Goal: Task Accomplishment & Management: Manage account settings

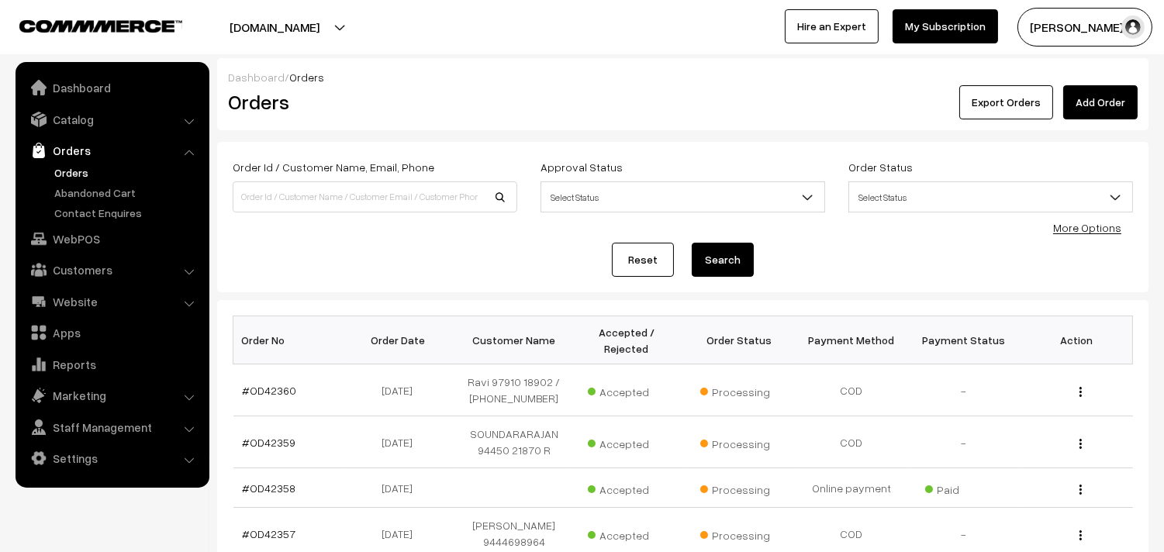
click at [84, 175] on link "Orders" at bounding box center [127, 172] width 154 height 16
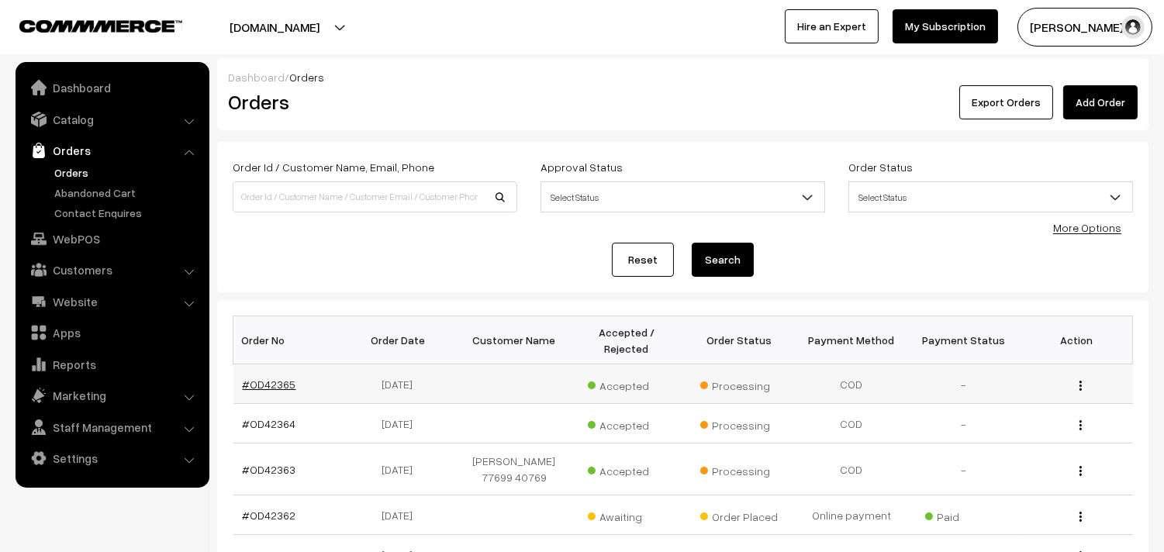
click at [275, 389] on link "#OD42365" at bounding box center [270, 384] width 54 height 13
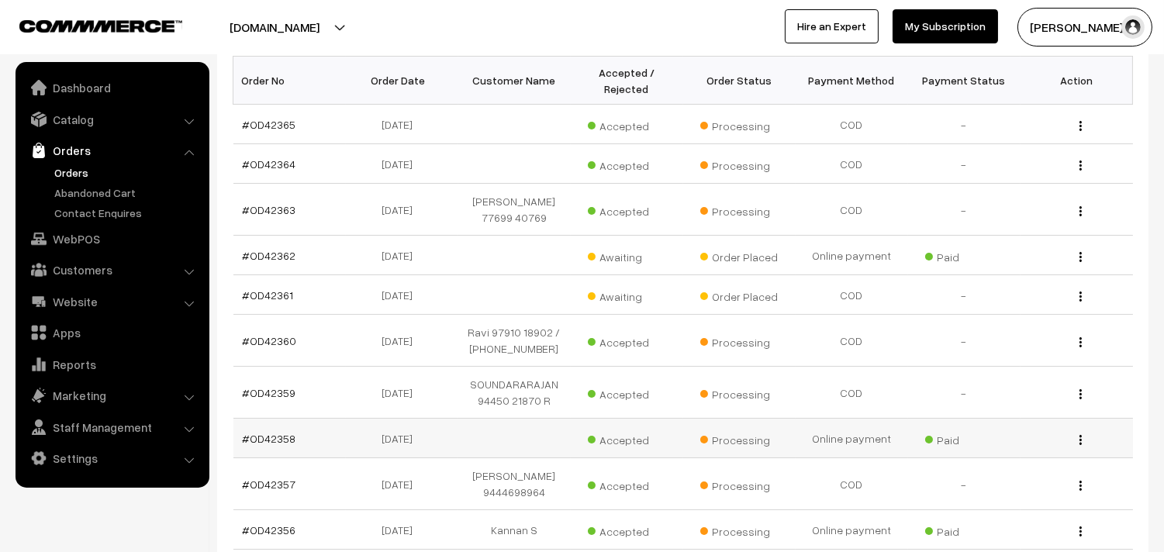
scroll to position [343, 0]
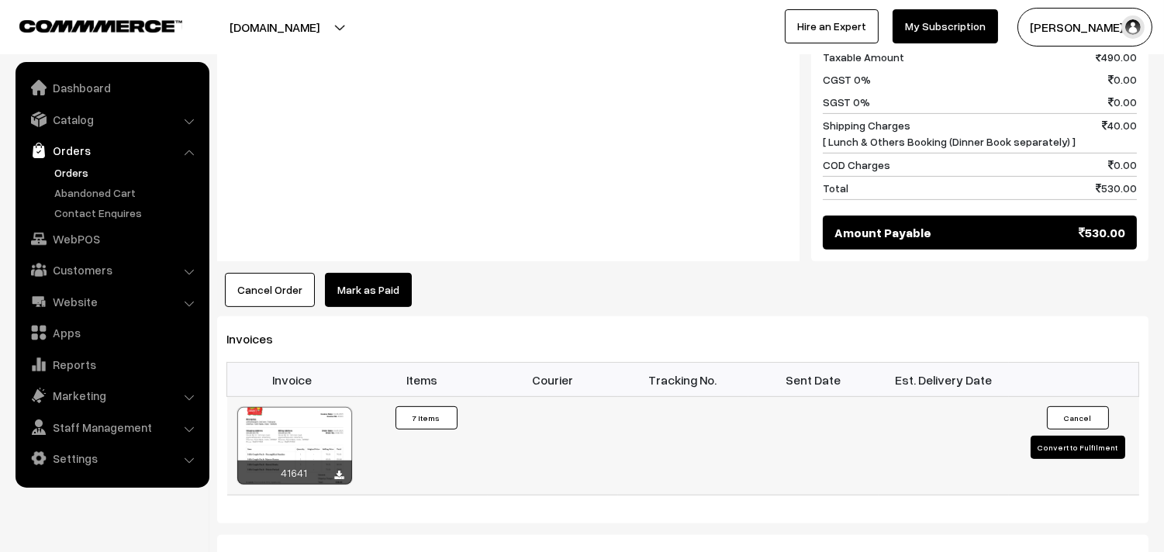
scroll to position [1120, 0]
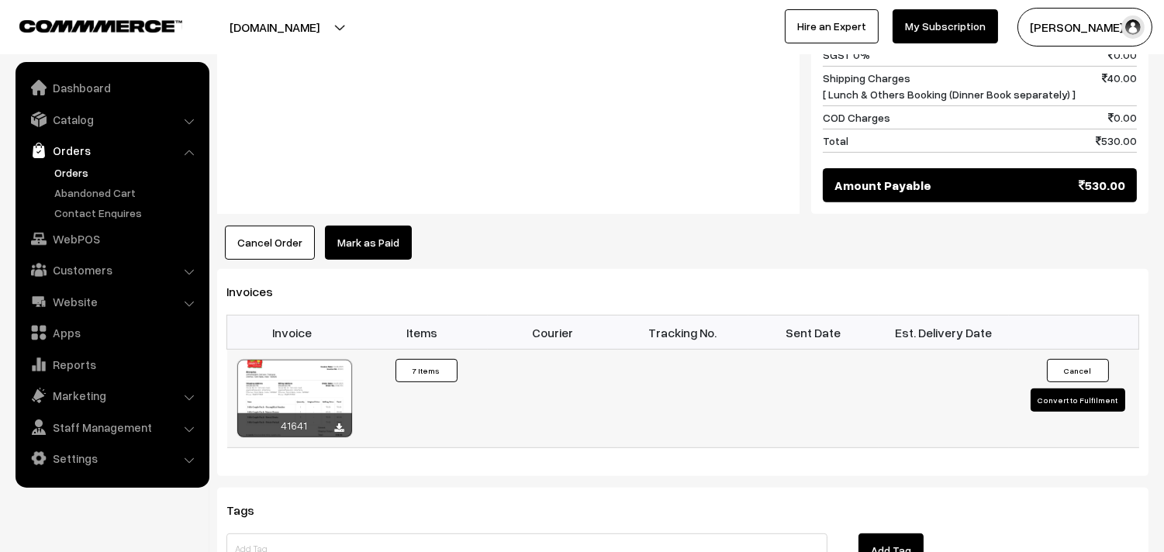
click at [317, 374] on div at bounding box center [294, 399] width 115 height 78
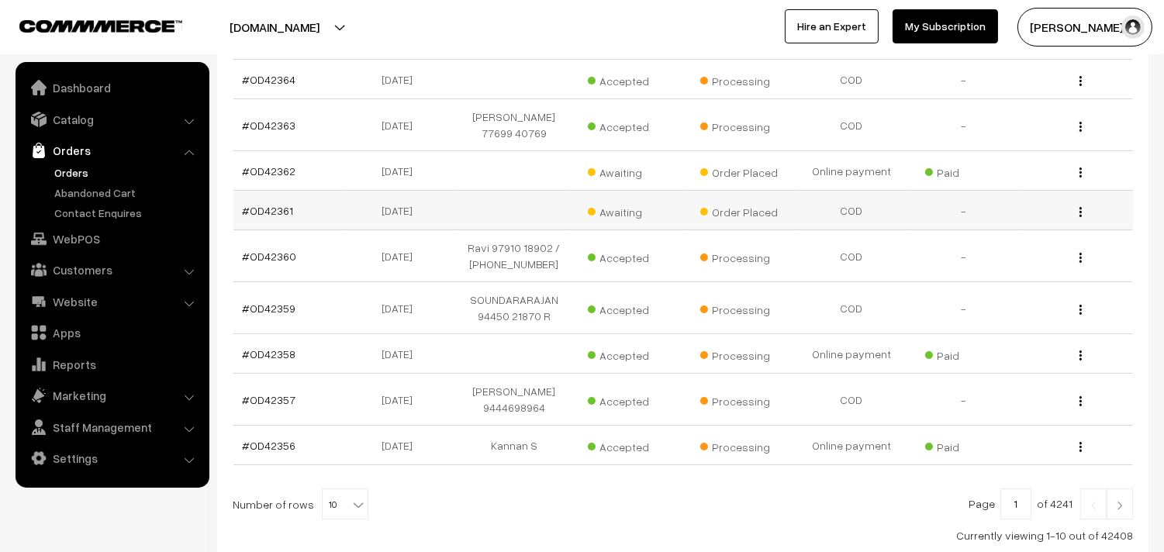
scroll to position [258, 0]
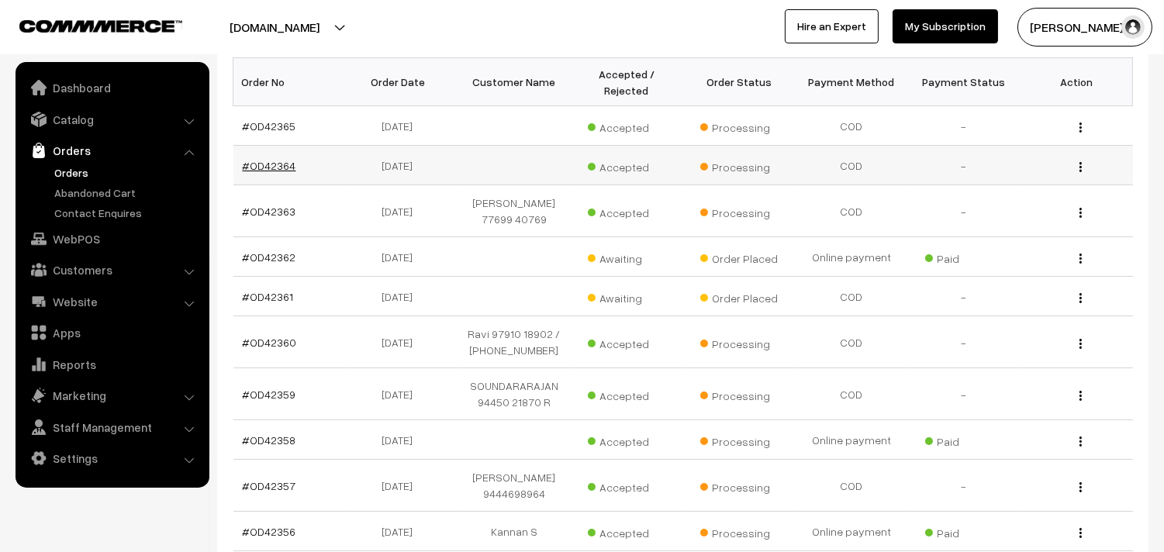
click at [276, 168] on link "#OD42364" at bounding box center [270, 165] width 54 height 13
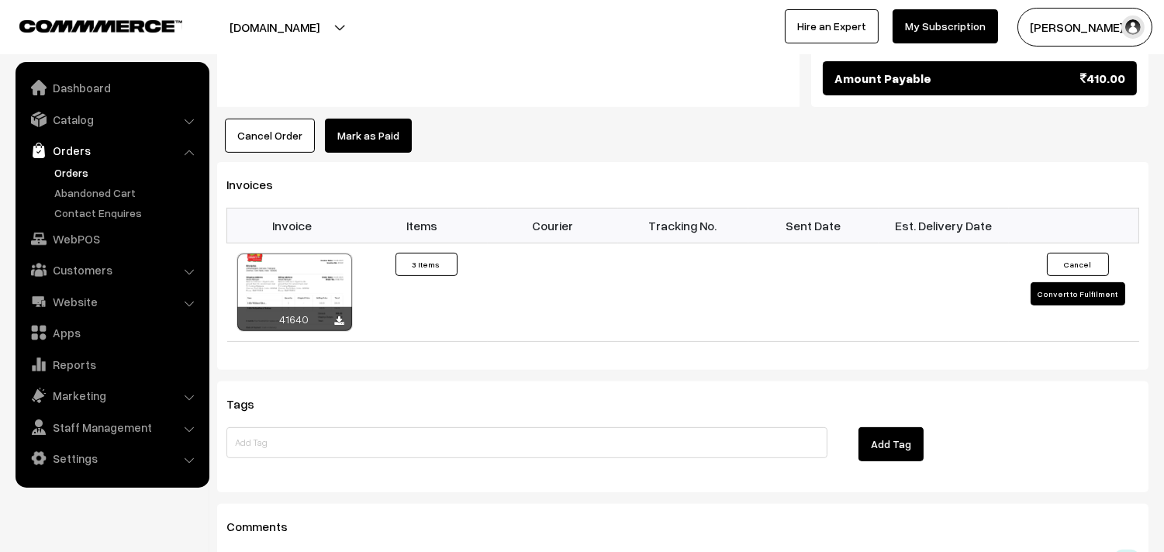
scroll to position [1120, 0]
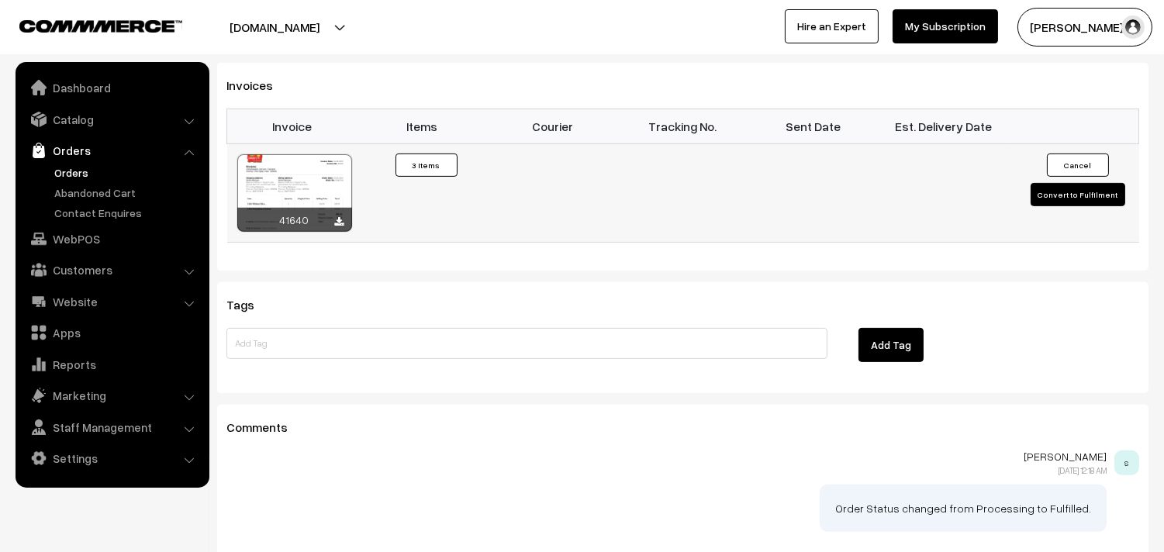
click at [327, 188] on div at bounding box center [294, 193] width 115 height 78
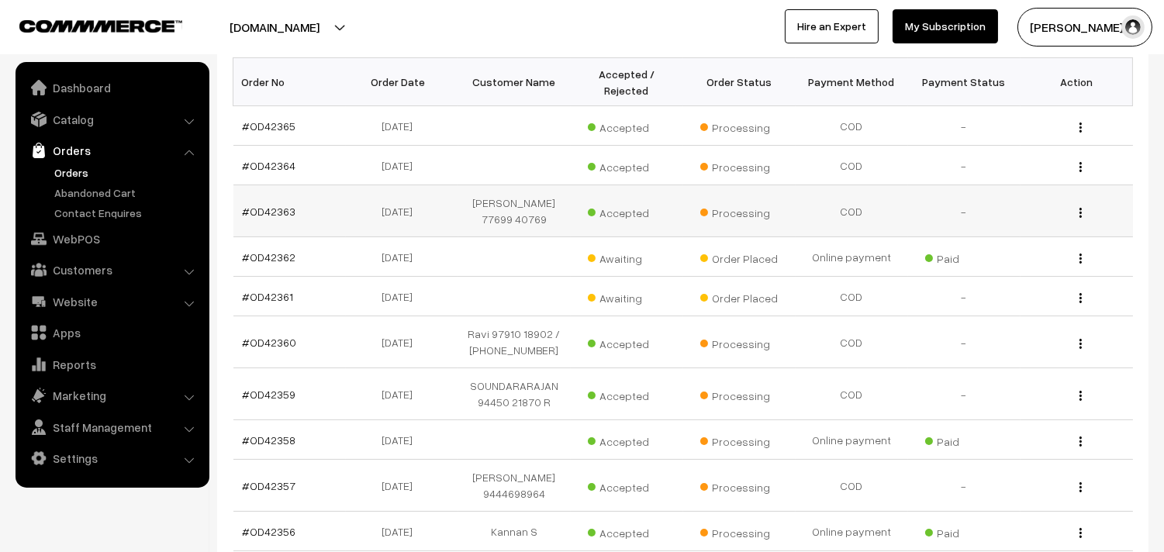
scroll to position [258, 0]
click at [248, 209] on link "#OD42363" at bounding box center [270, 211] width 54 height 13
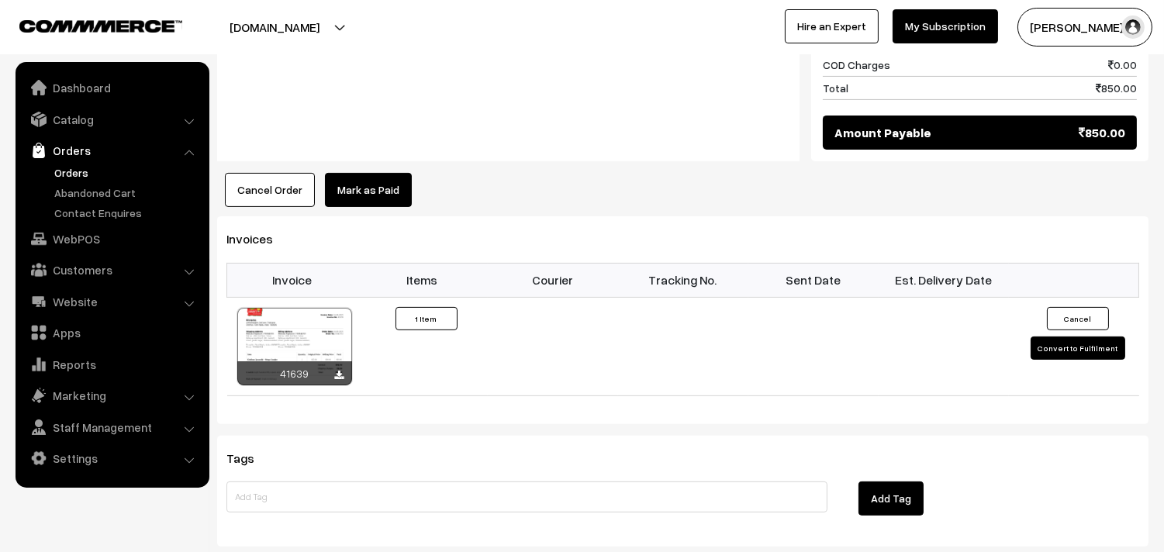
scroll to position [948, 0]
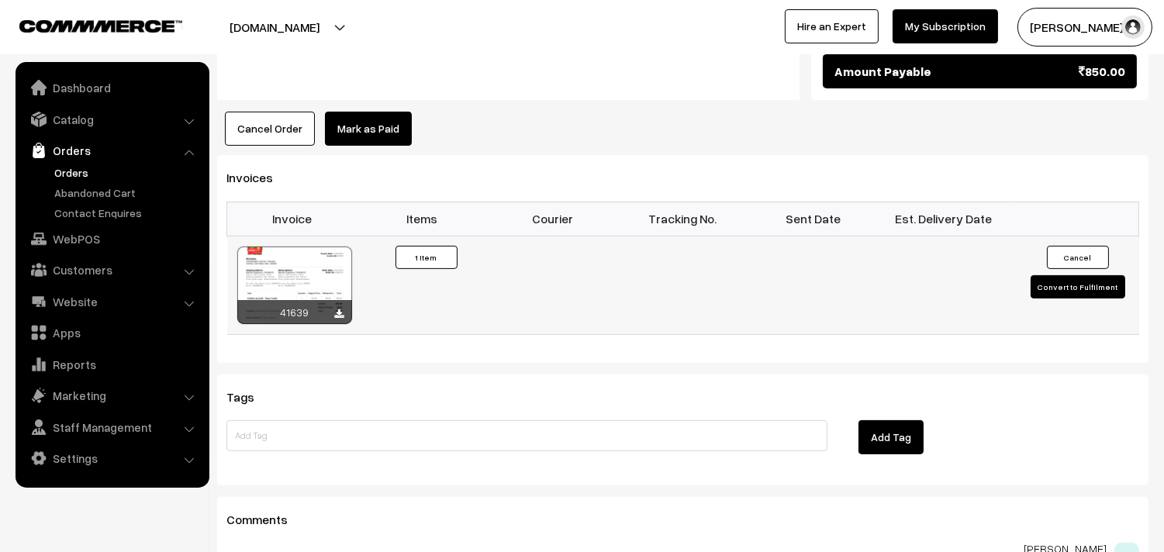
click at [315, 251] on div at bounding box center [294, 286] width 115 height 78
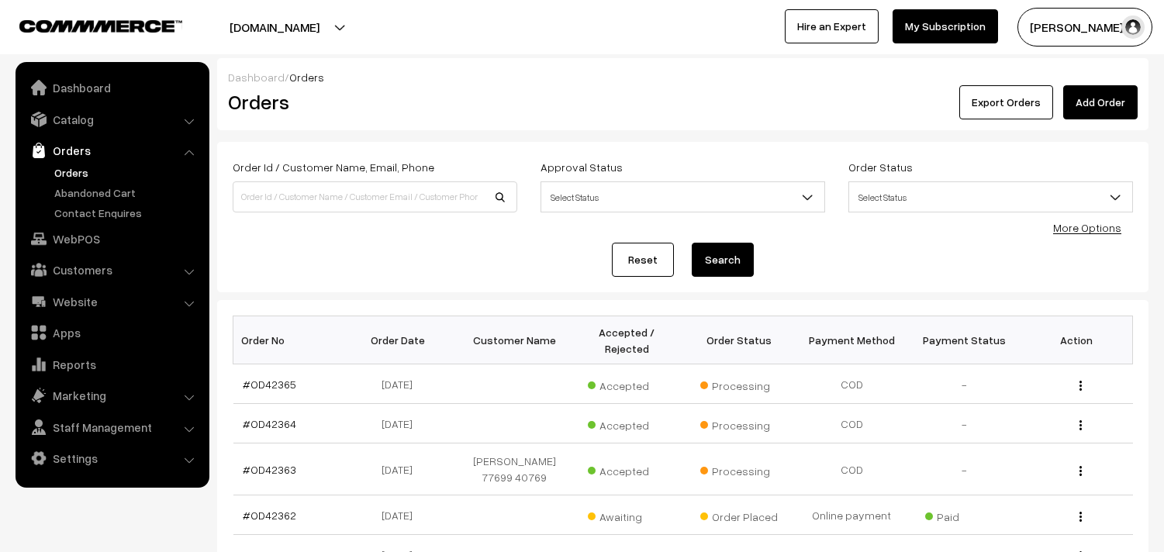
scroll to position [258, 0]
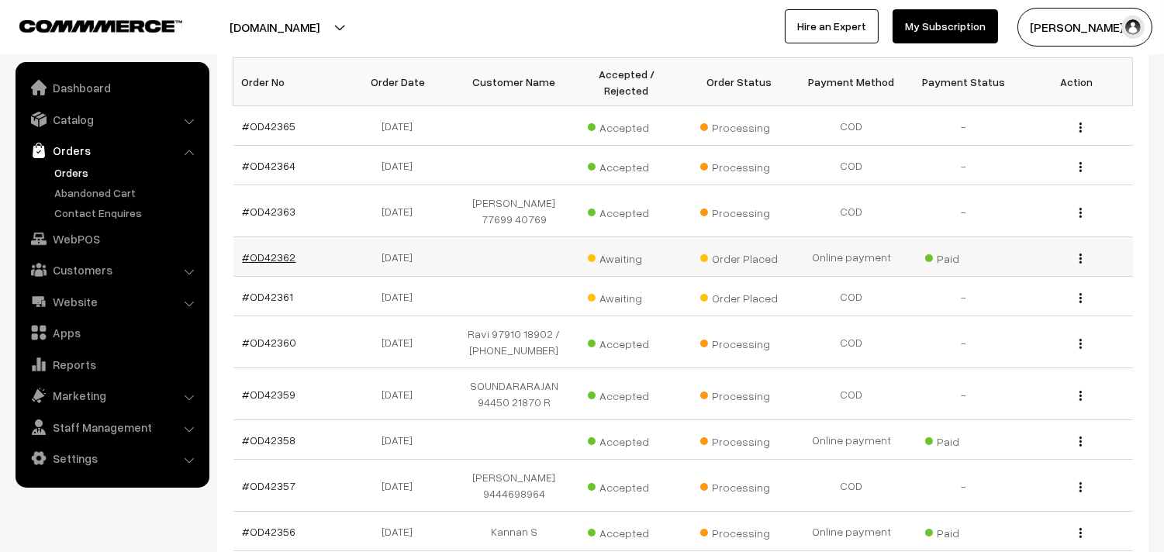
click at [274, 258] on link "#OD42362" at bounding box center [270, 257] width 54 height 13
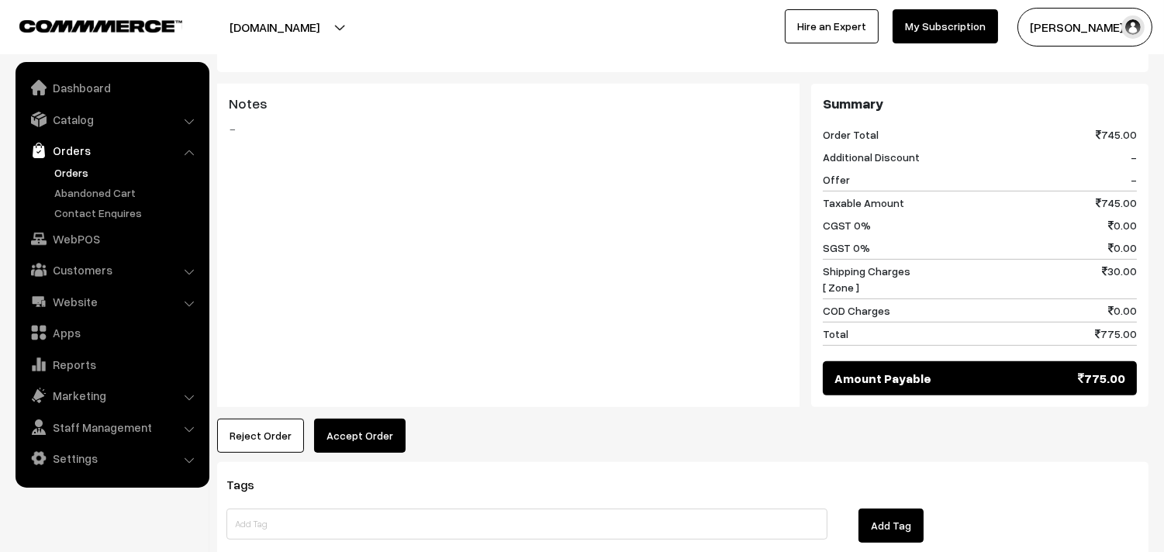
click at [358, 441] on button "Accept Order" at bounding box center [360, 436] width 92 height 34
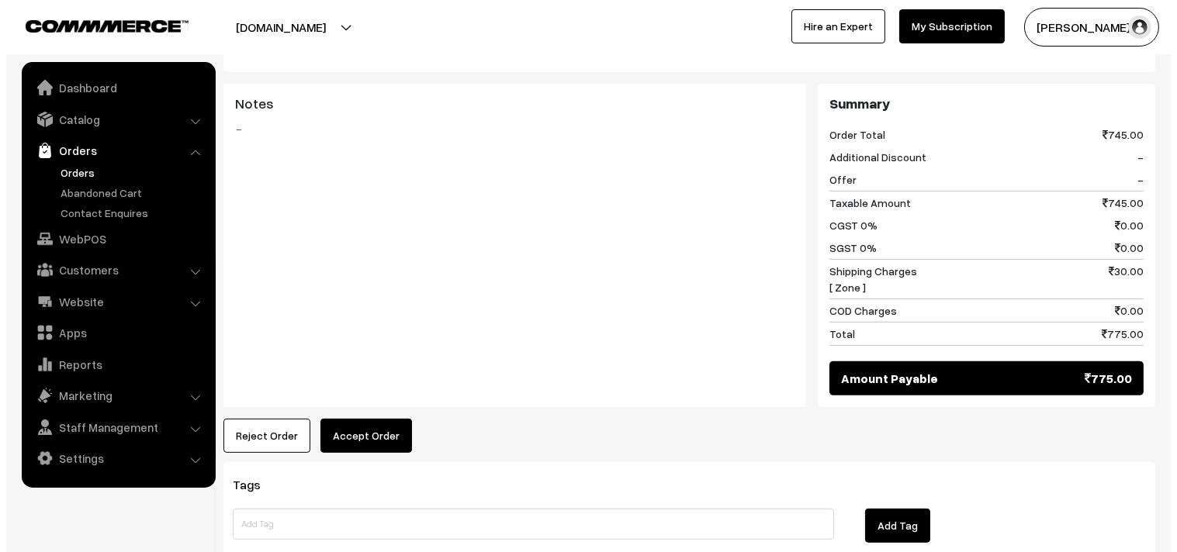
scroll to position [1127, 0]
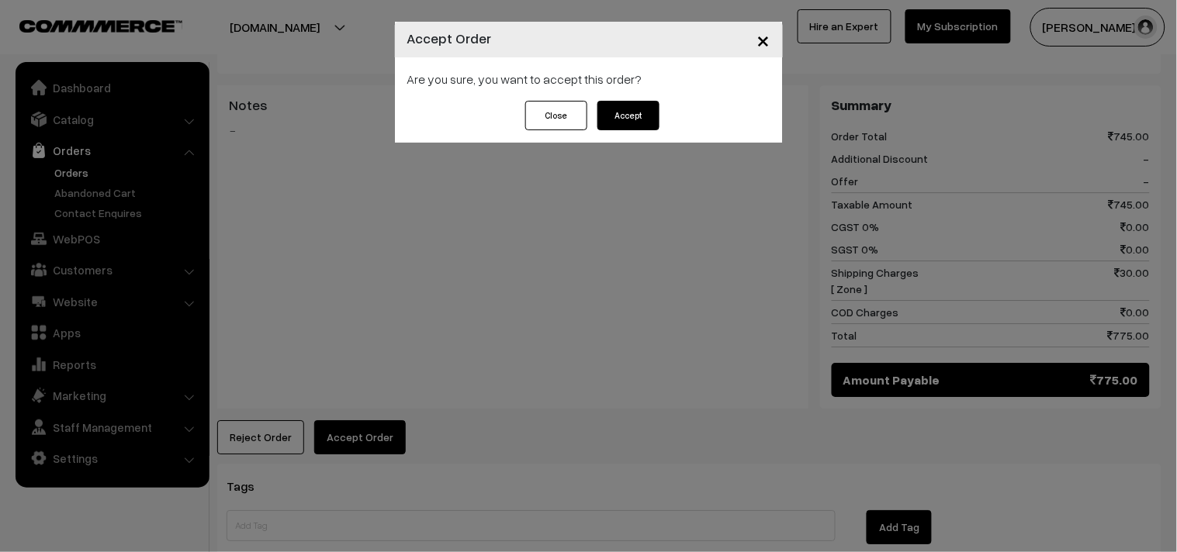
click at [629, 119] on button "Accept" at bounding box center [628, 115] width 62 height 29
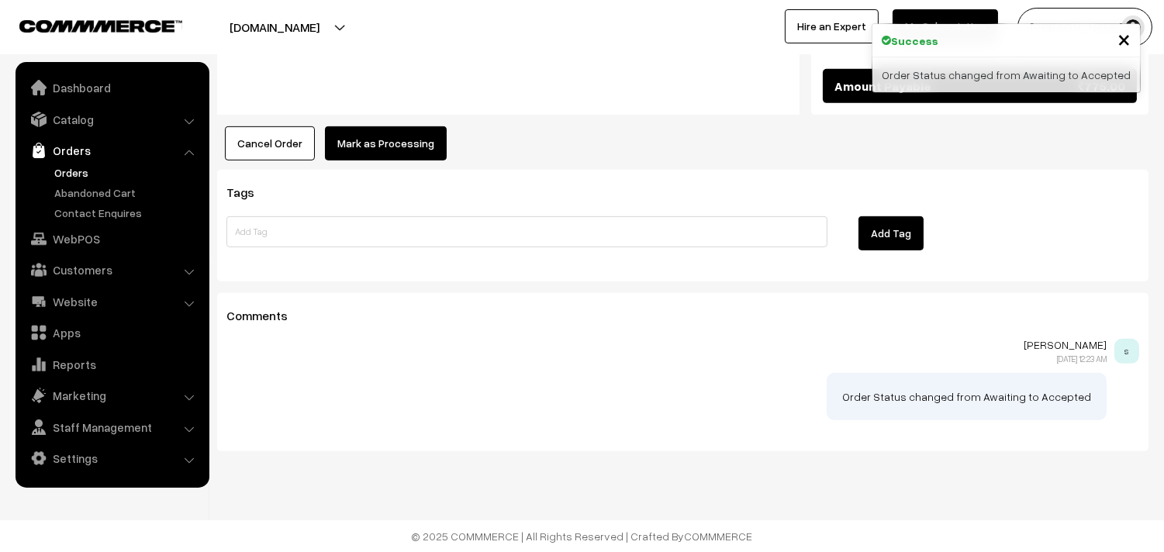
click at [411, 158] on button "Mark as Processing" at bounding box center [386, 143] width 122 height 34
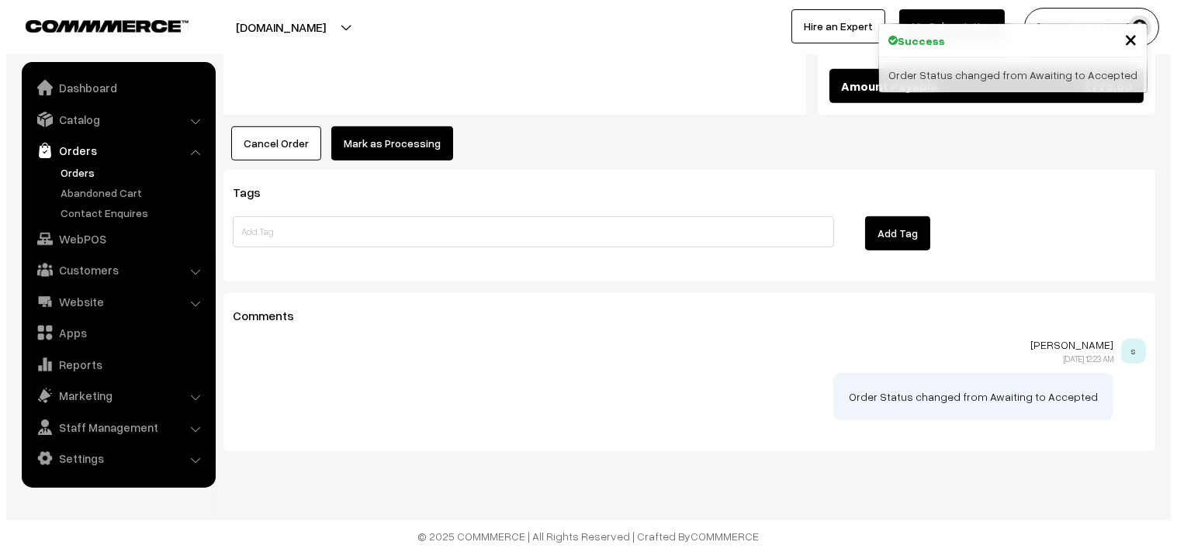
scroll to position [1438, 0]
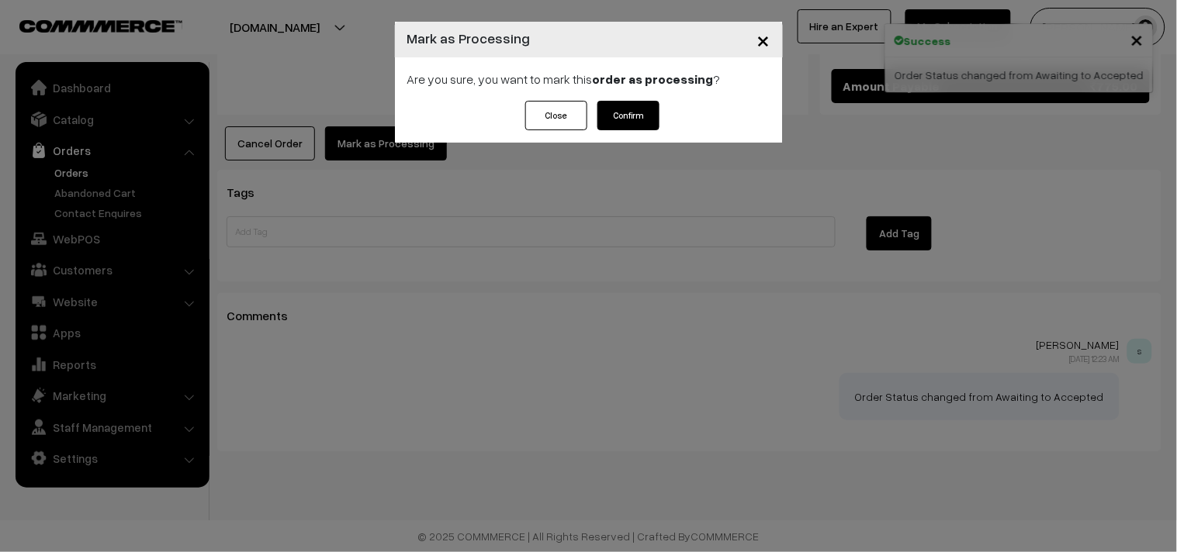
click at [631, 105] on button "Confirm" at bounding box center [628, 115] width 62 height 29
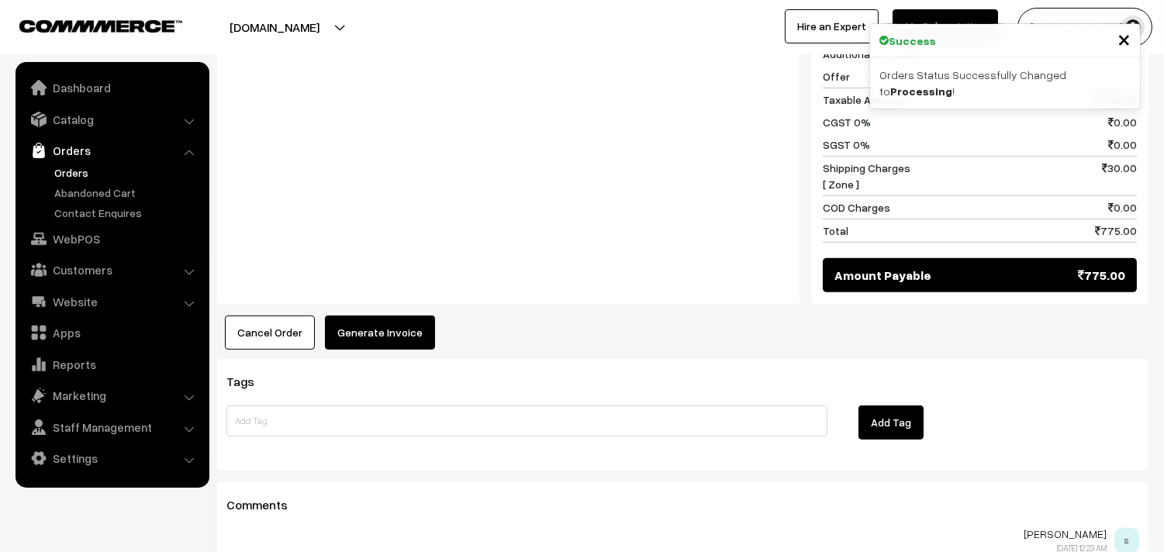
click at [377, 350] on button "Generate Invoice" at bounding box center [380, 333] width 110 height 34
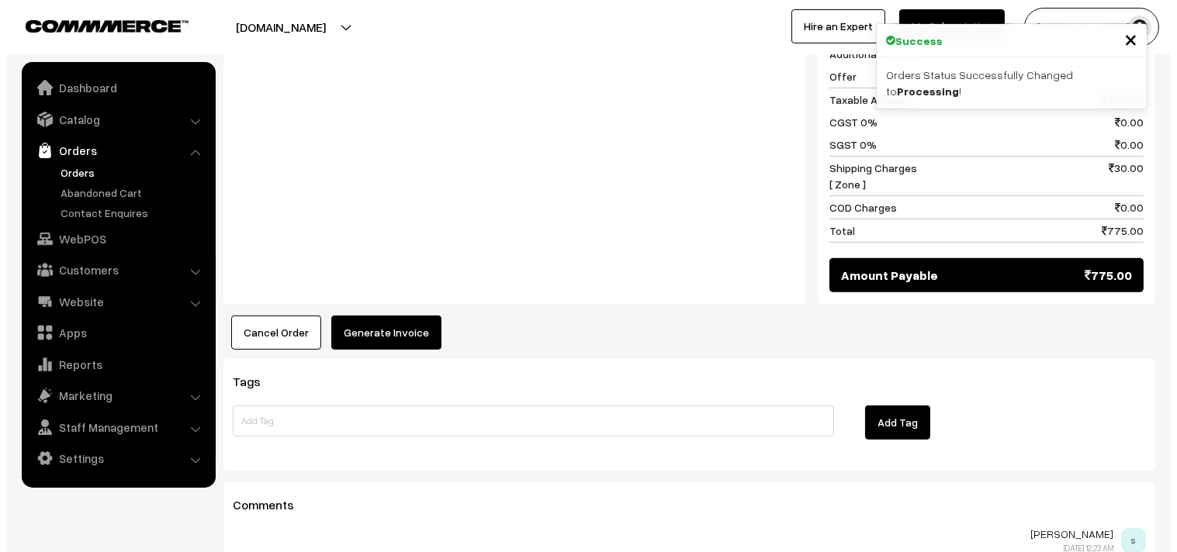
scroll to position [1233, 0]
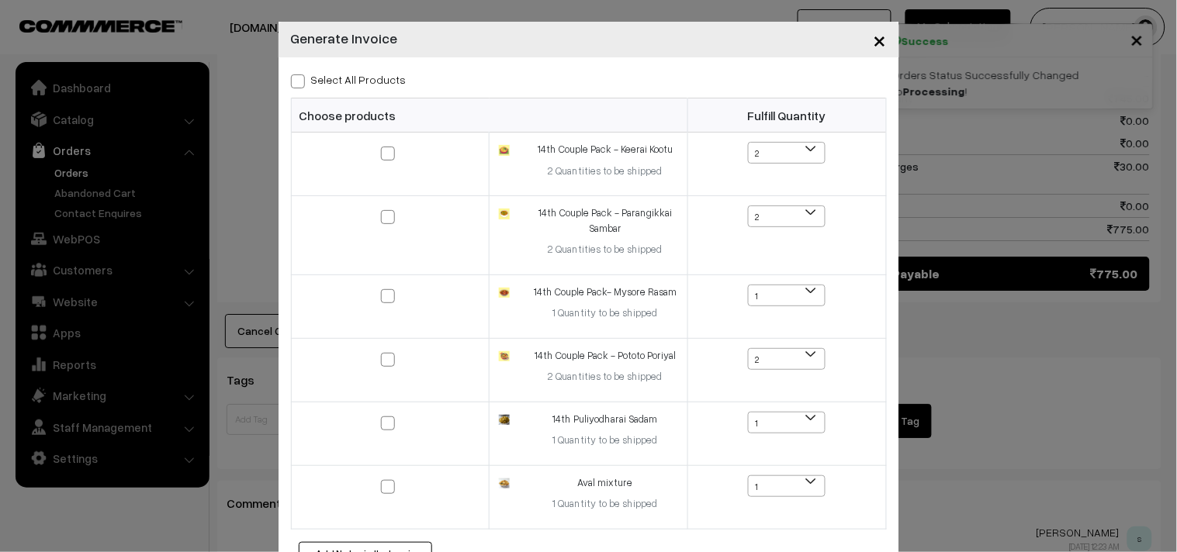
click at [341, 81] on label "Select All Products" at bounding box center [349, 79] width 116 height 16
click at [301, 81] on input "Select All Products" at bounding box center [296, 79] width 10 height 10
checkbox input "true"
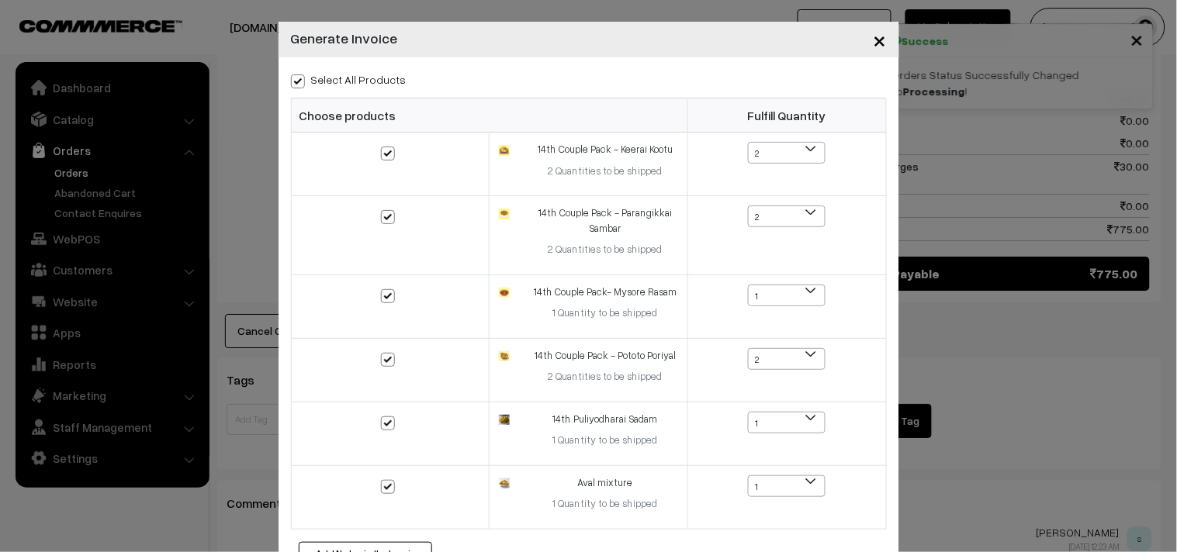
checkbox input "true"
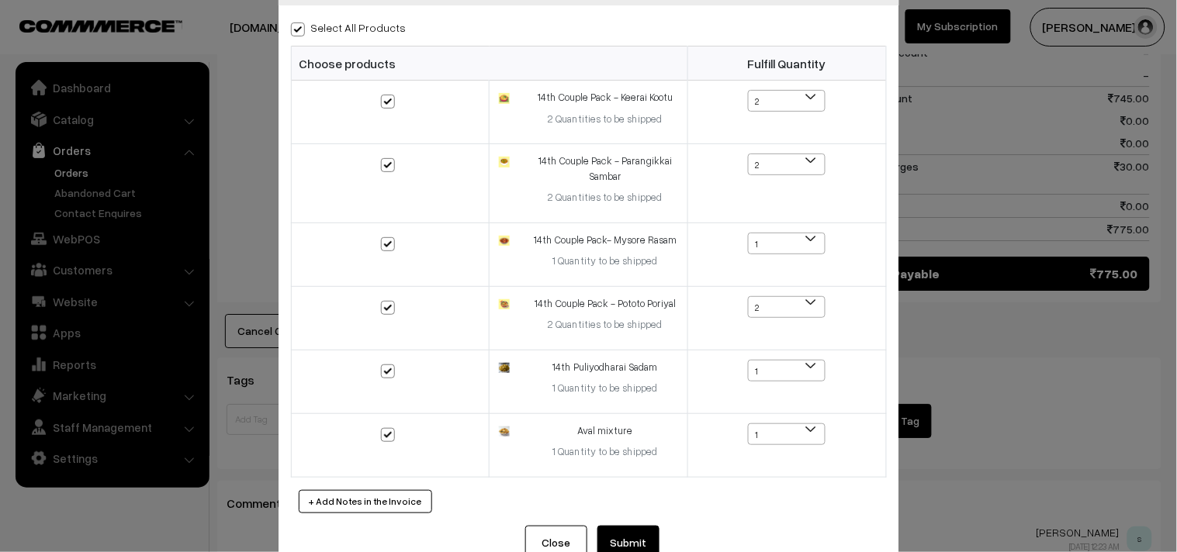
scroll to position [94, 0]
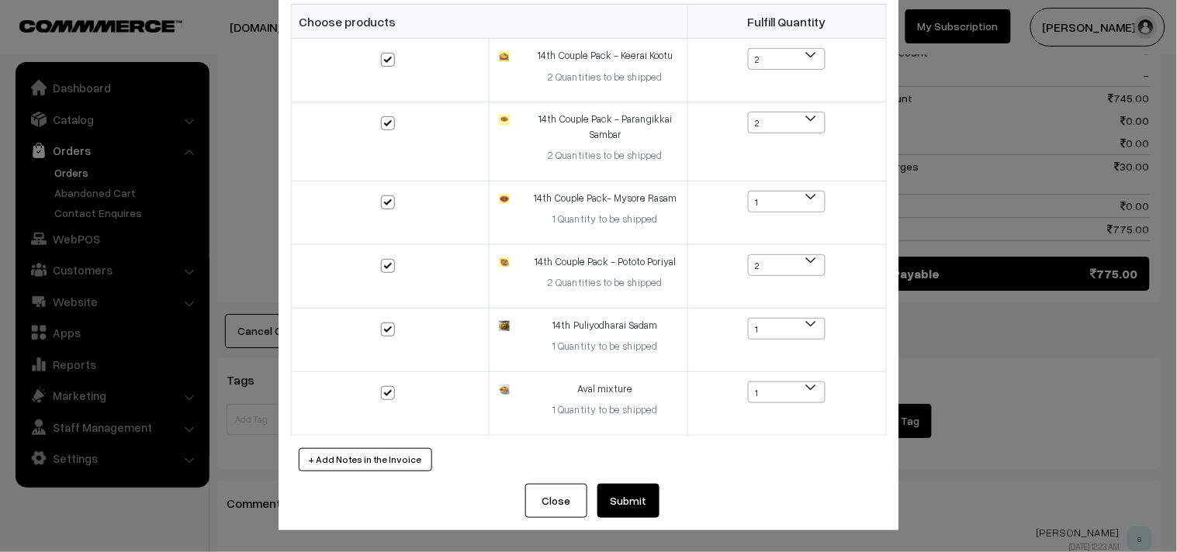
click at [614, 500] on button "Submit" at bounding box center [628, 501] width 62 height 34
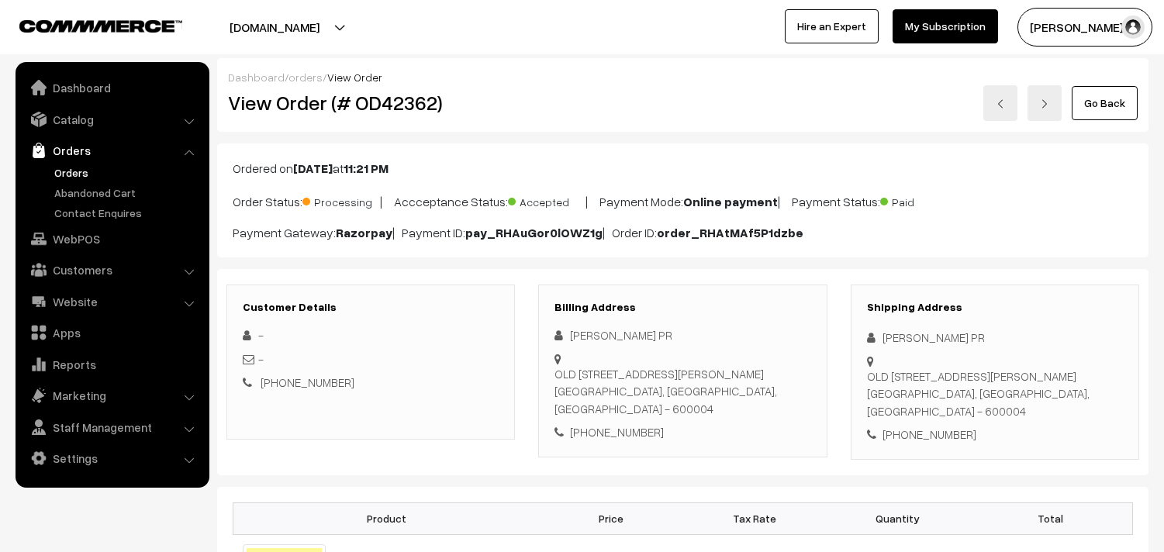
scroll to position [1482, 0]
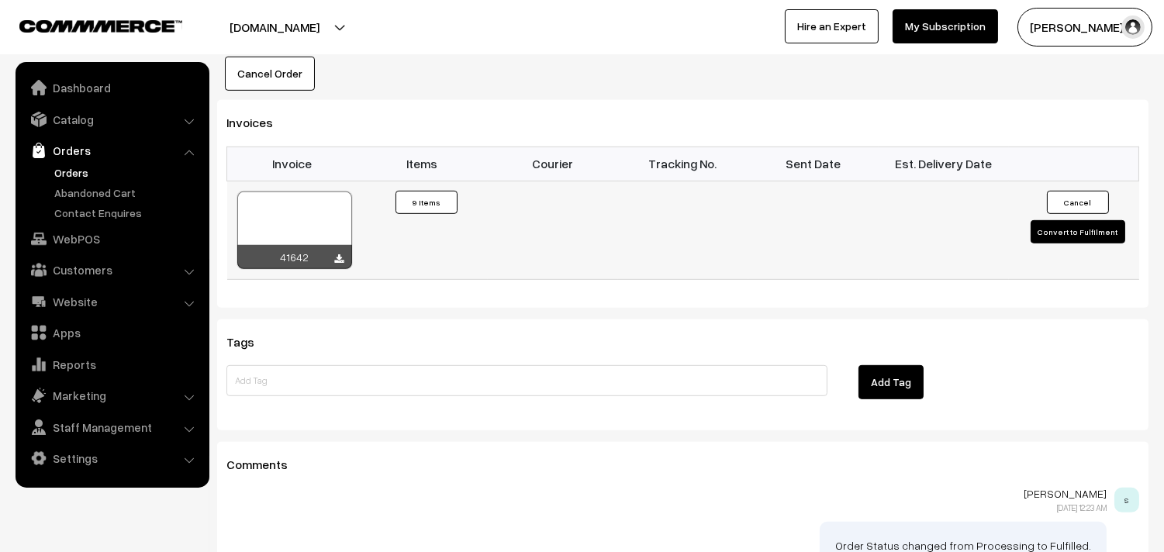
click at [308, 259] on div at bounding box center [294, 231] width 115 height 78
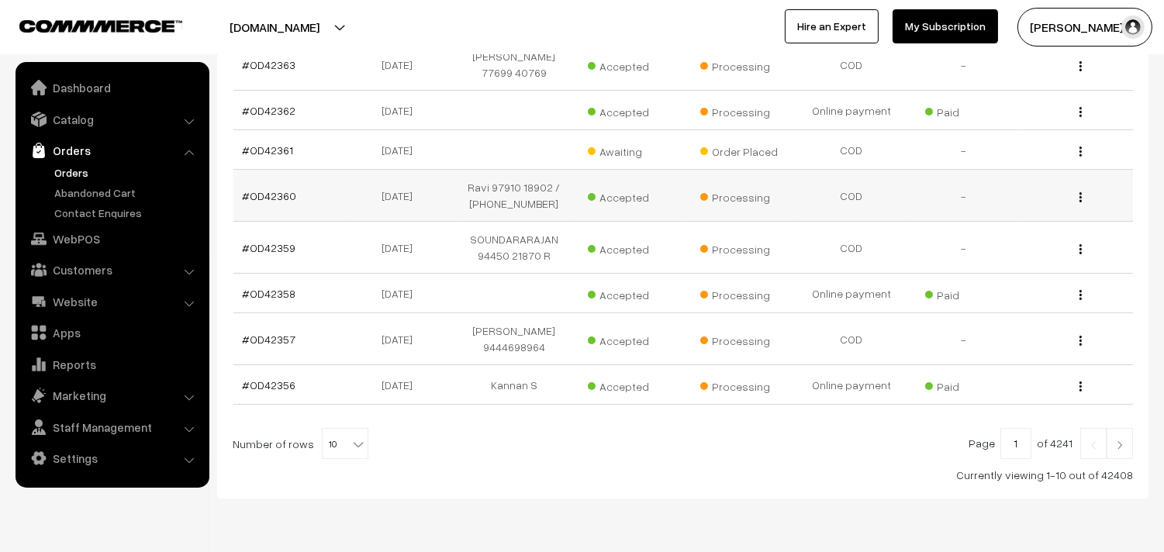
scroll to position [400, 0]
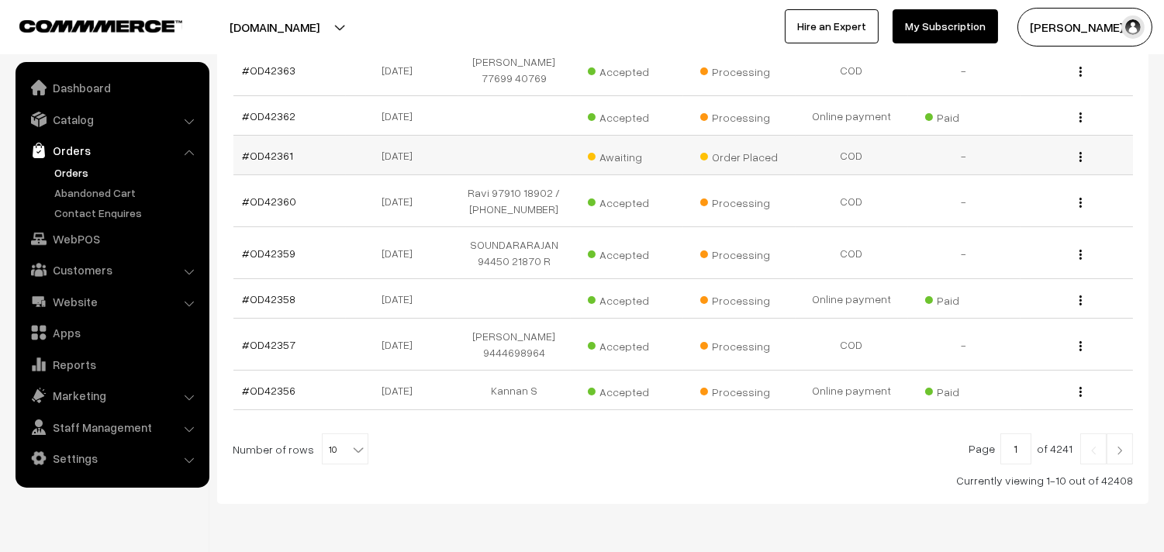
click at [290, 164] on td "#OD42361" at bounding box center [290, 156] width 112 height 40
click at [285, 157] on link "#OD42361" at bounding box center [268, 155] width 51 height 13
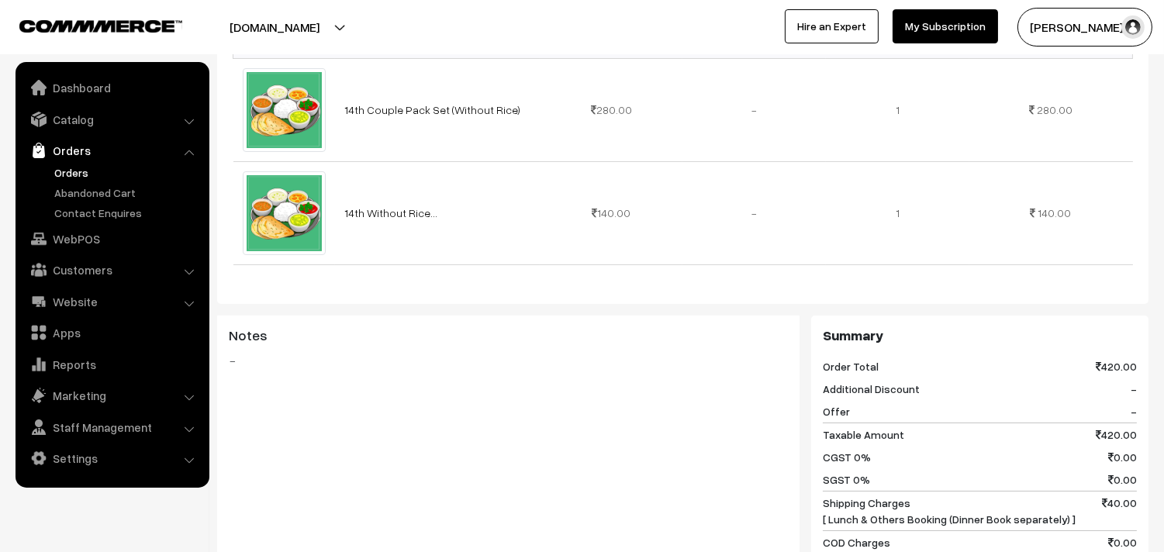
scroll to position [431, 0]
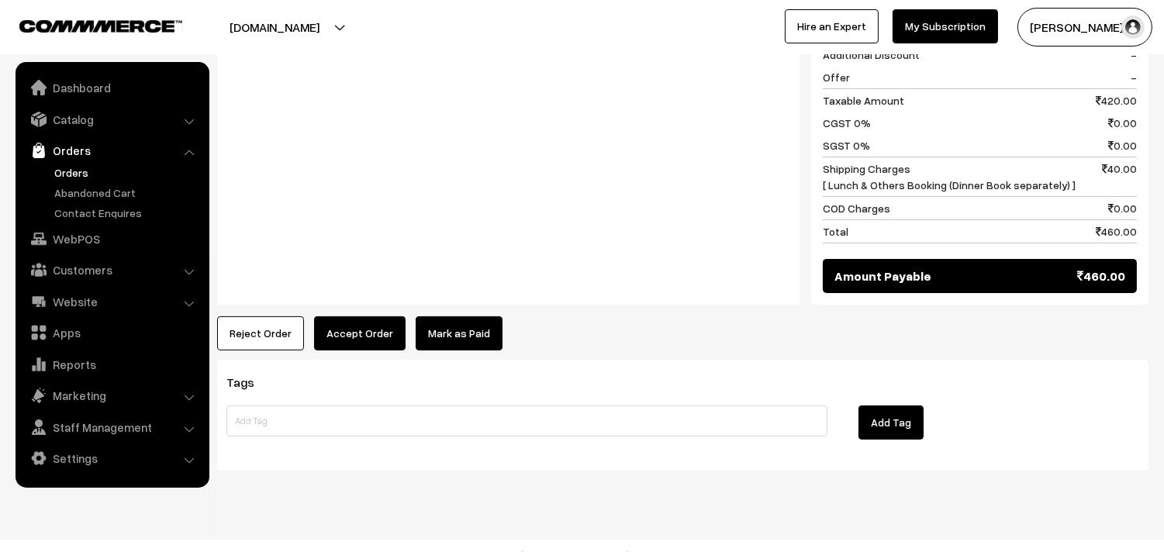
click at [370, 317] on button "Accept Order" at bounding box center [360, 334] width 92 height 34
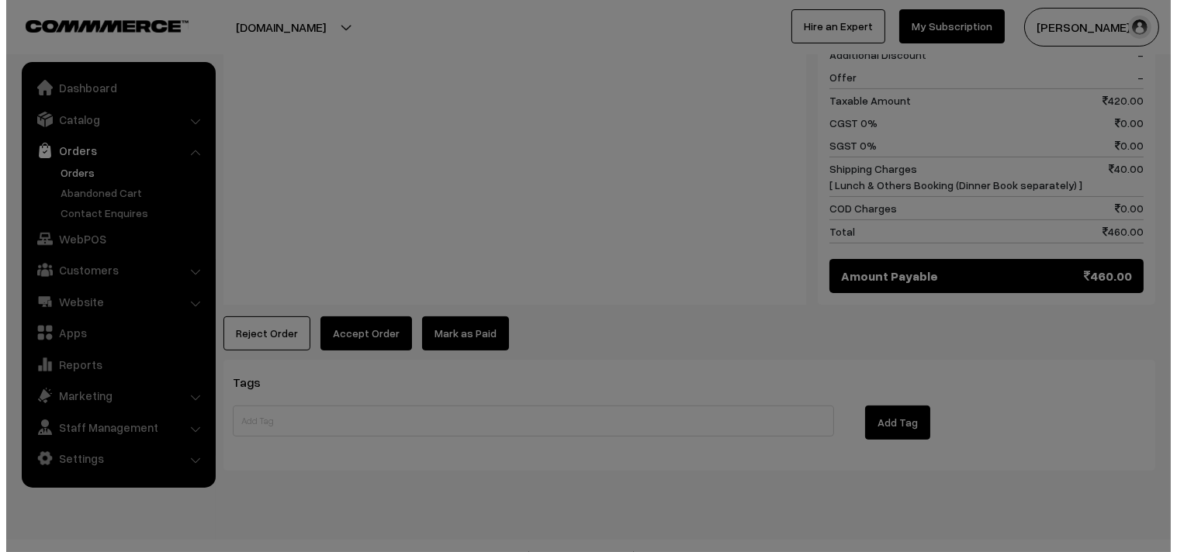
scroll to position [794, 0]
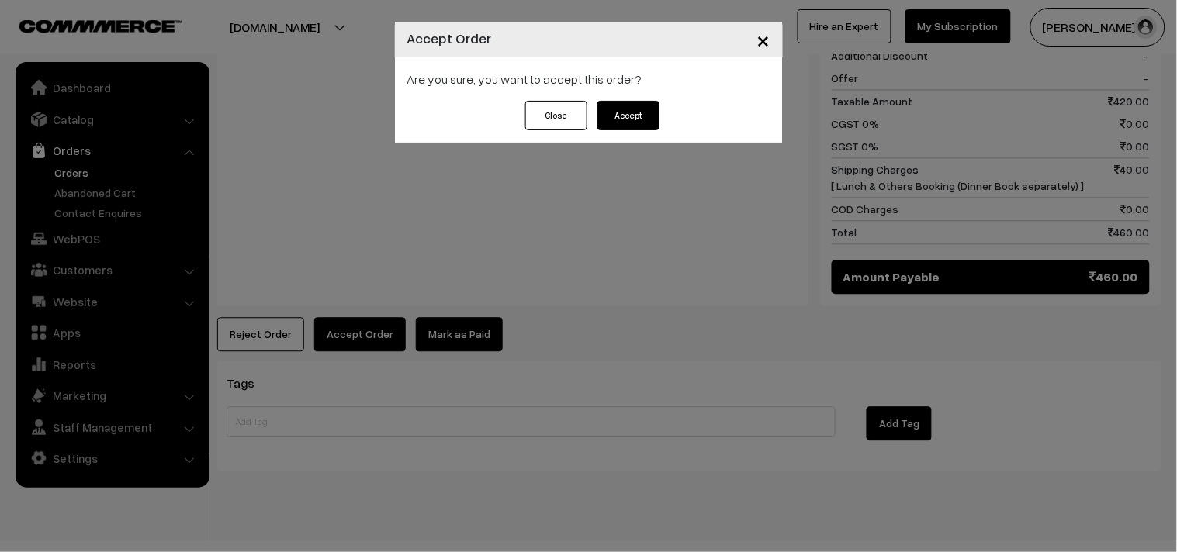
click at [645, 117] on button "Accept" at bounding box center [628, 115] width 62 height 29
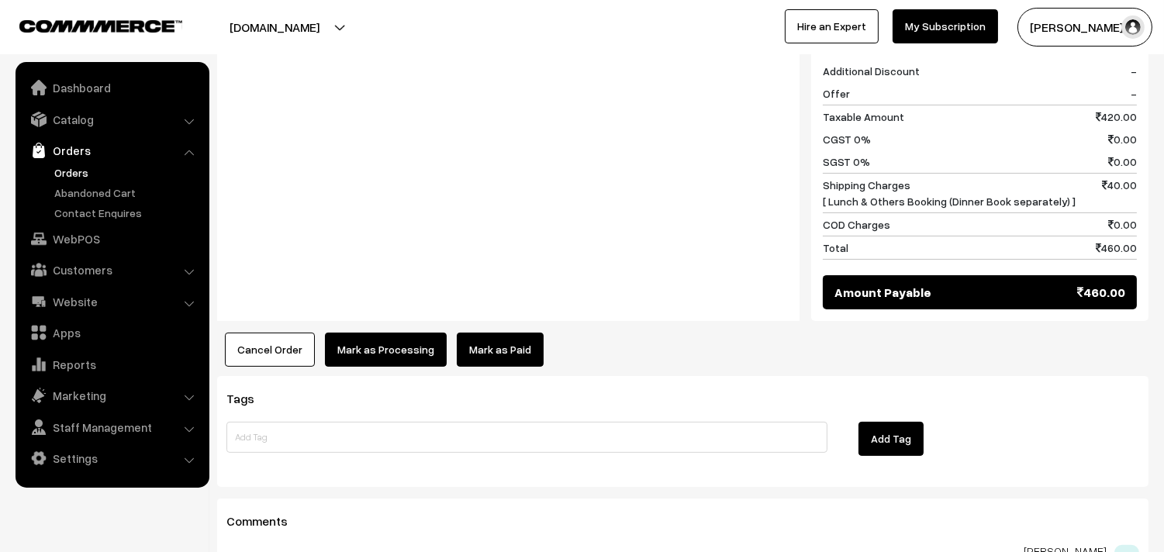
click at [388, 333] on button "Mark as Processing" at bounding box center [386, 350] width 122 height 34
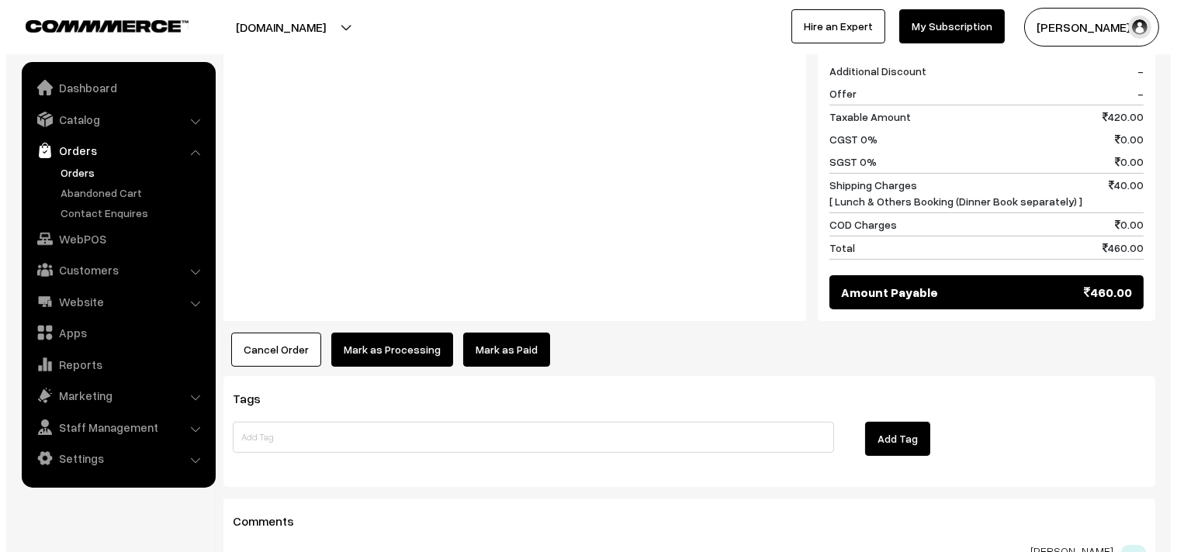
scroll to position [779, 0]
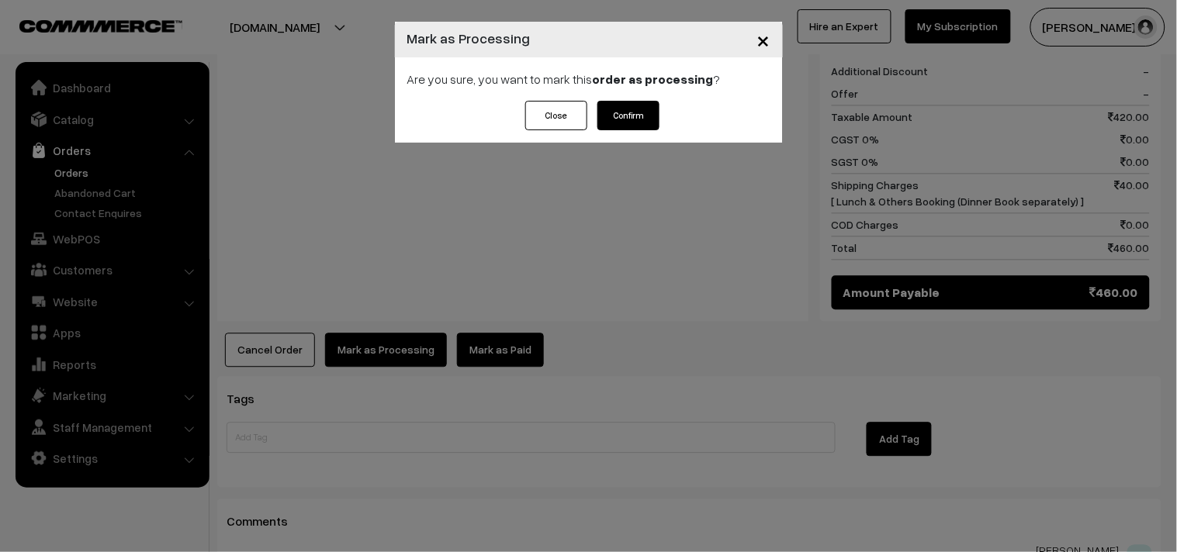
click at [638, 112] on button "Confirm" at bounding box center [628, 115] width 62 height 29
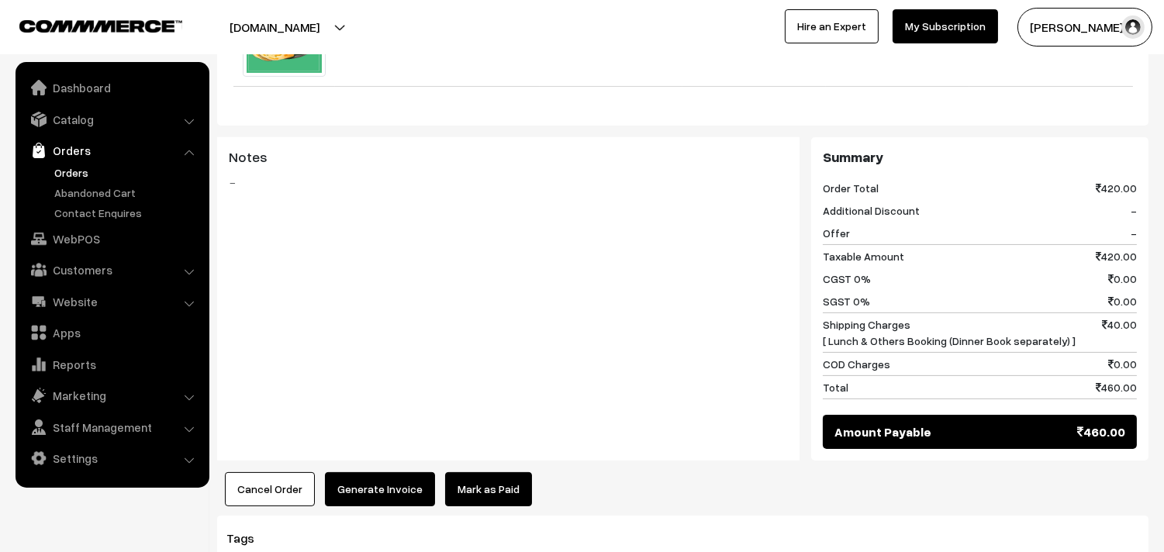
scroll to position [689, 0]
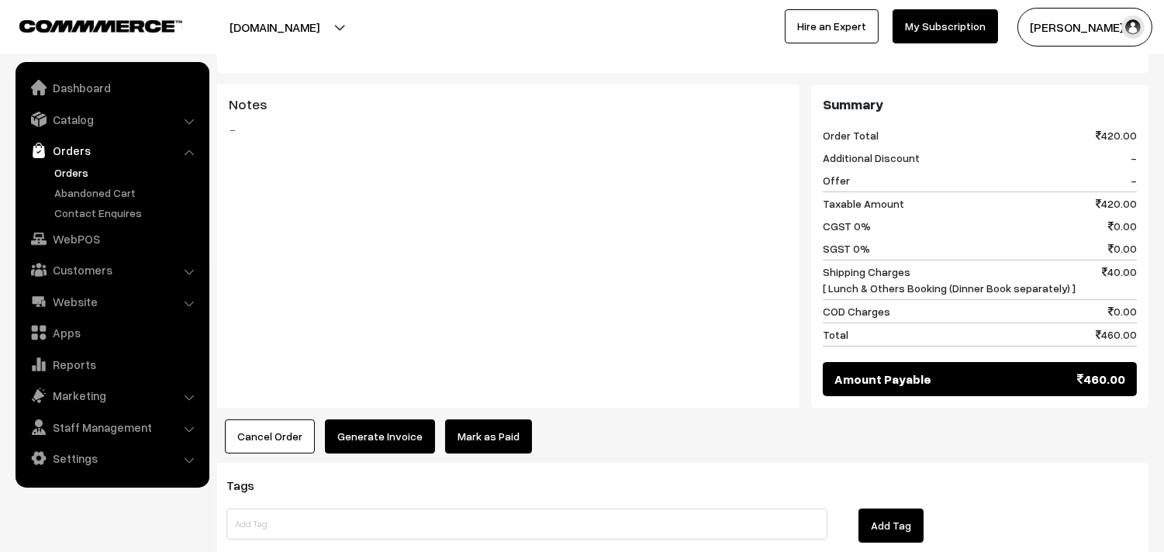
click at [373, 420] on button "Generate Invoice" at bounding box center [380, 437] width 110 height 34
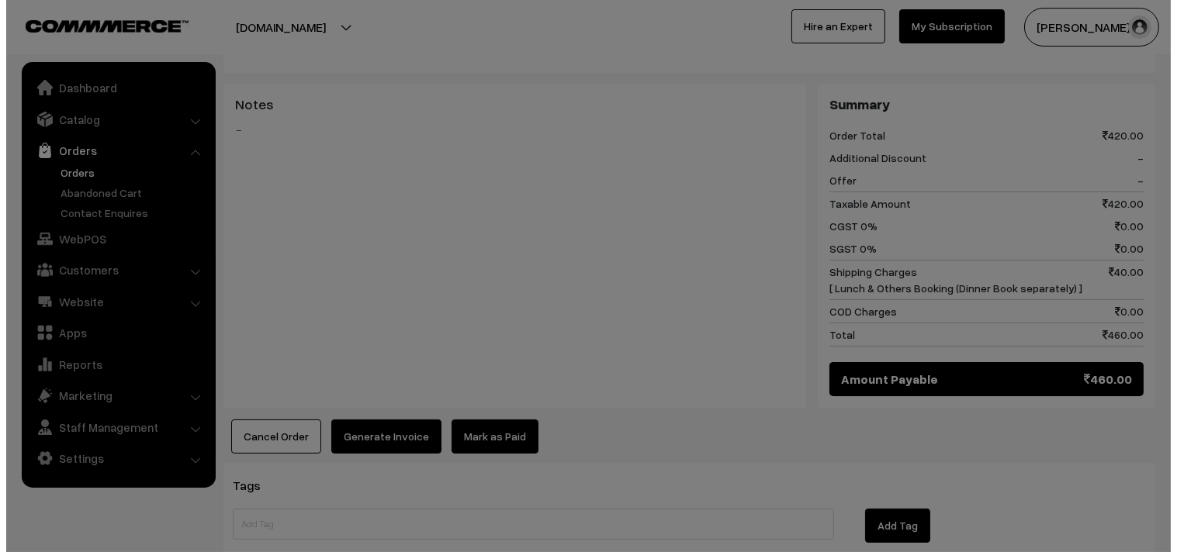
scroll to position [691, 0]
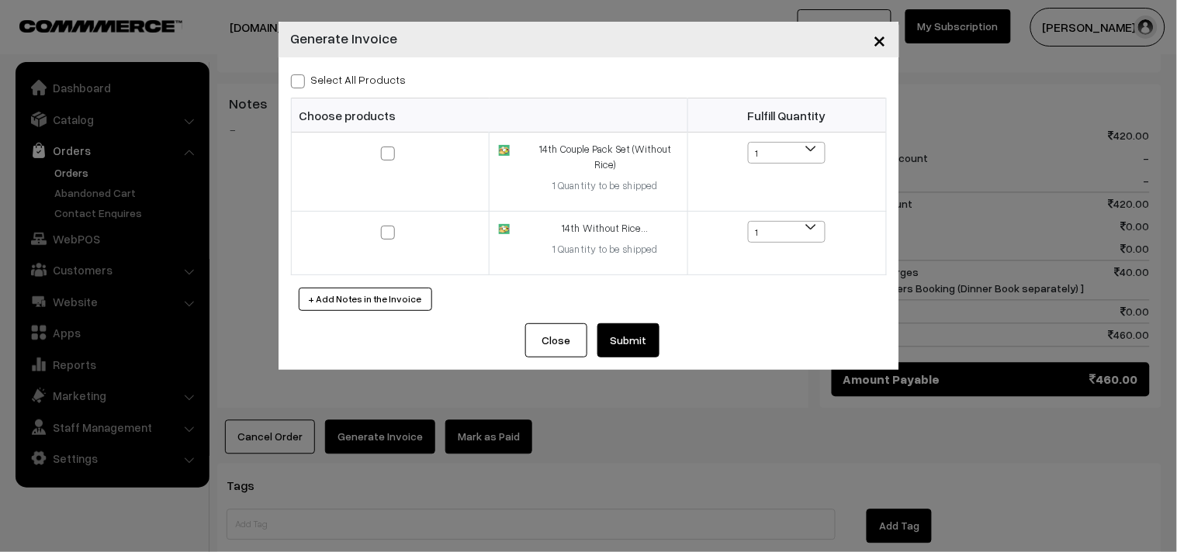
click at [361, 80] on label "Select All Products" at bounding box center [349, 79] width 116 height 16
click at [301, 80] on input "Select All Products" at bounding box center [296, 79] width 10 height 10
checkbox input "true"
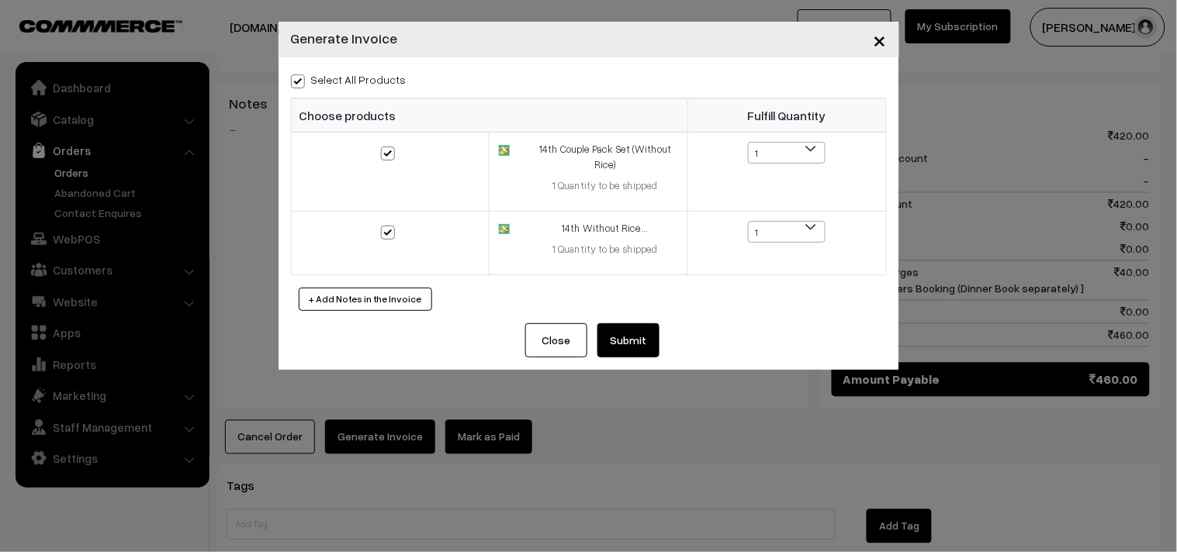
click at [631, 344] on button "Submit" at bounding box center [628, 340] width 62 height 34
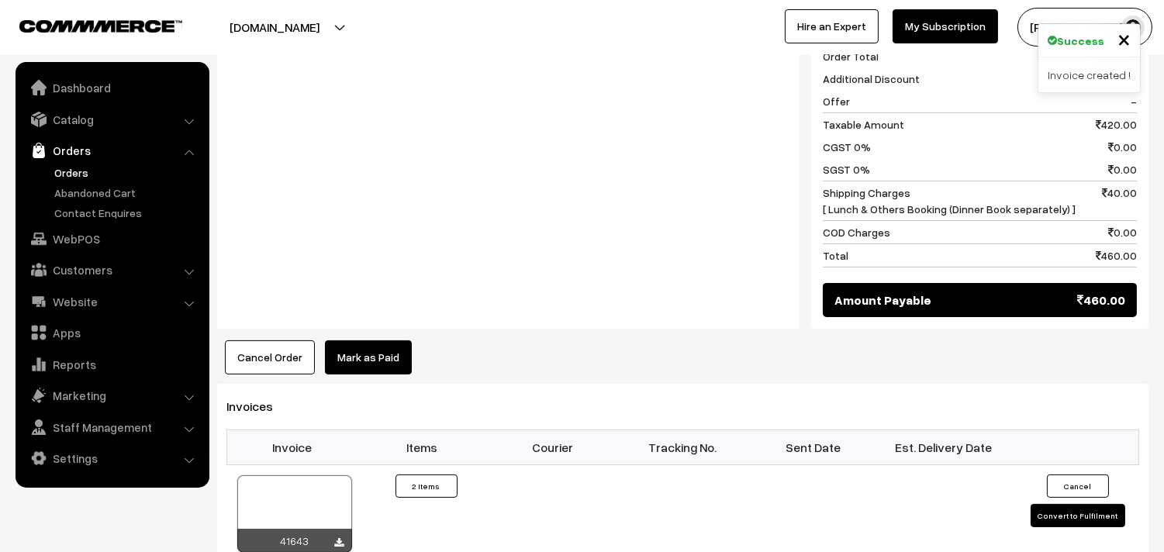
scroll to position [776, 0]
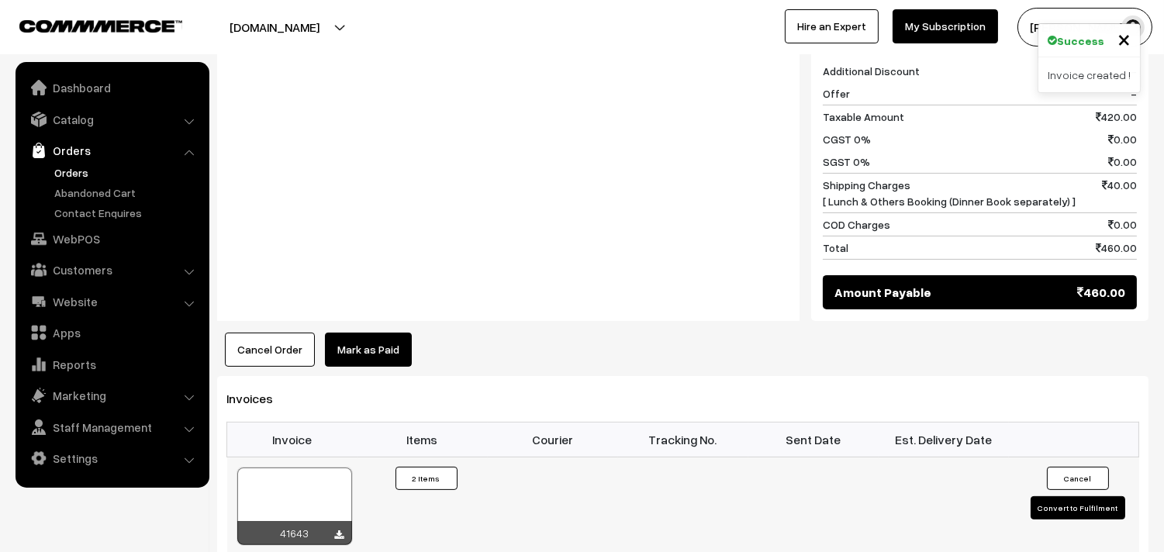
click at [283, 468] on div at bounding box center [294, 507] width 115 height 78
click at [87, 175] on link "Orders" at bounding box center [127, 172] width 154 height 16
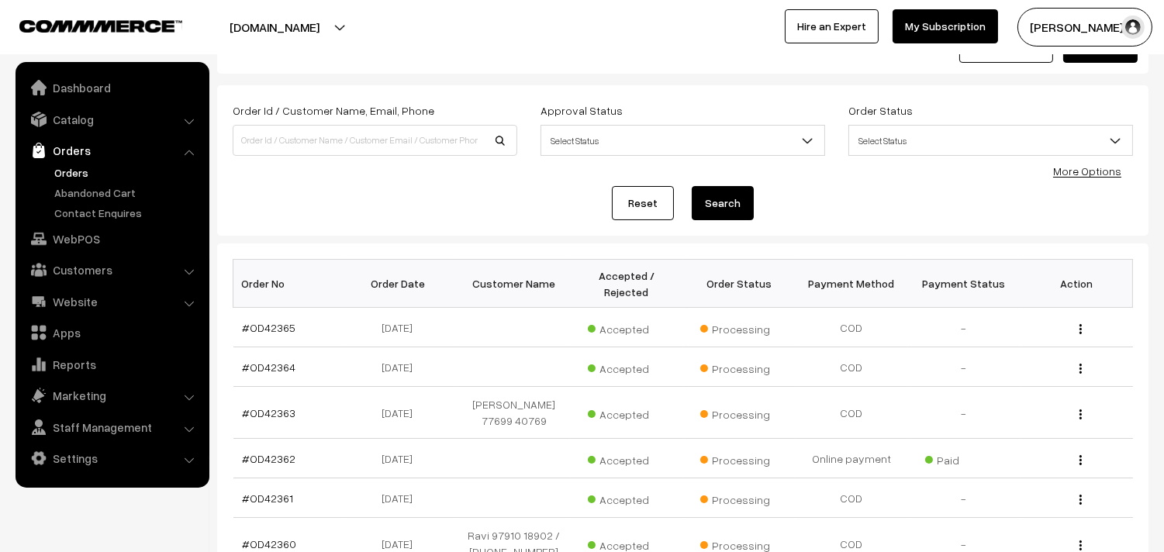
scroll to position [86, 0]
